Goal: Information Seeking & Learning: Learn about a topic

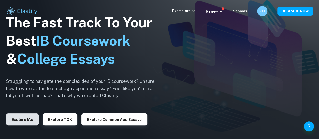
click at [14, 122] on button "Explore IAs" at bounding box center [22, 119] width 32 height 12
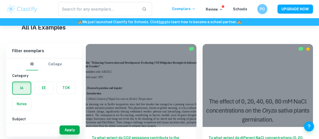
scroll to position [50, 0]
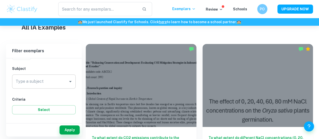
click at [54, 83] on input "Type a subject" at bounding box center [39, 82] width 51 height 10
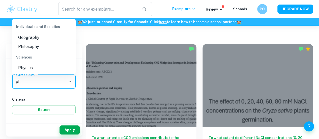
click at [39, 67] on li "Physics" at bounding box center [43, 67] width 63 height 9
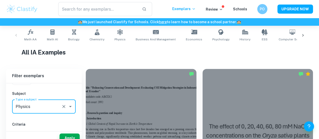
scroll to position [161, 0]
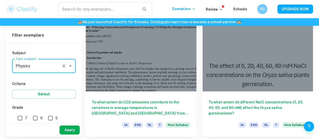
type input "Physics"
click at [70, 127] on button "Apply" at bounding box center [69, 129] width 20 height 9
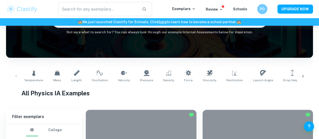
scroll to position [59, 0]
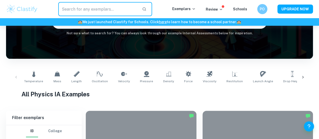
click at [112, 8] on input "text" at bounding box center [98, 9] width 80 height 14
type input "pendulum"
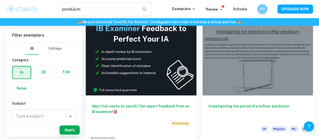
scroll to position [202, 0]
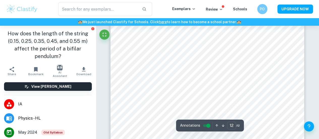
scroll to position [3296, 0]
type input "1"
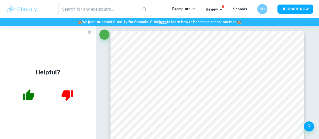
type input "pendulum"
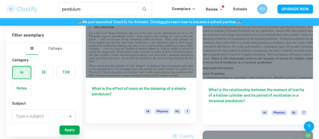
scroll to position [353, 0]
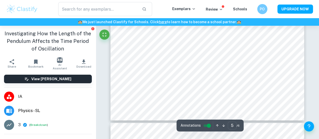
type input "6"
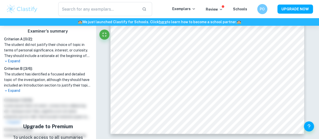
scroll to position [176, 0]
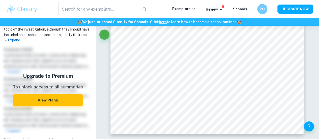
type input "pendulum"
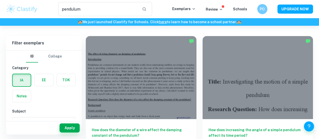
scroll to position [19, 0]
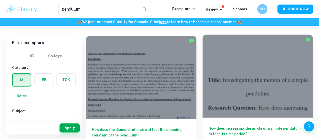
click at [202, 79] on div at bounding box center [257, 76] width 111 height 83
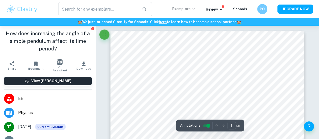
scroll to position [42, 0]
